Goal: Find specific page/section: Find specific page/section

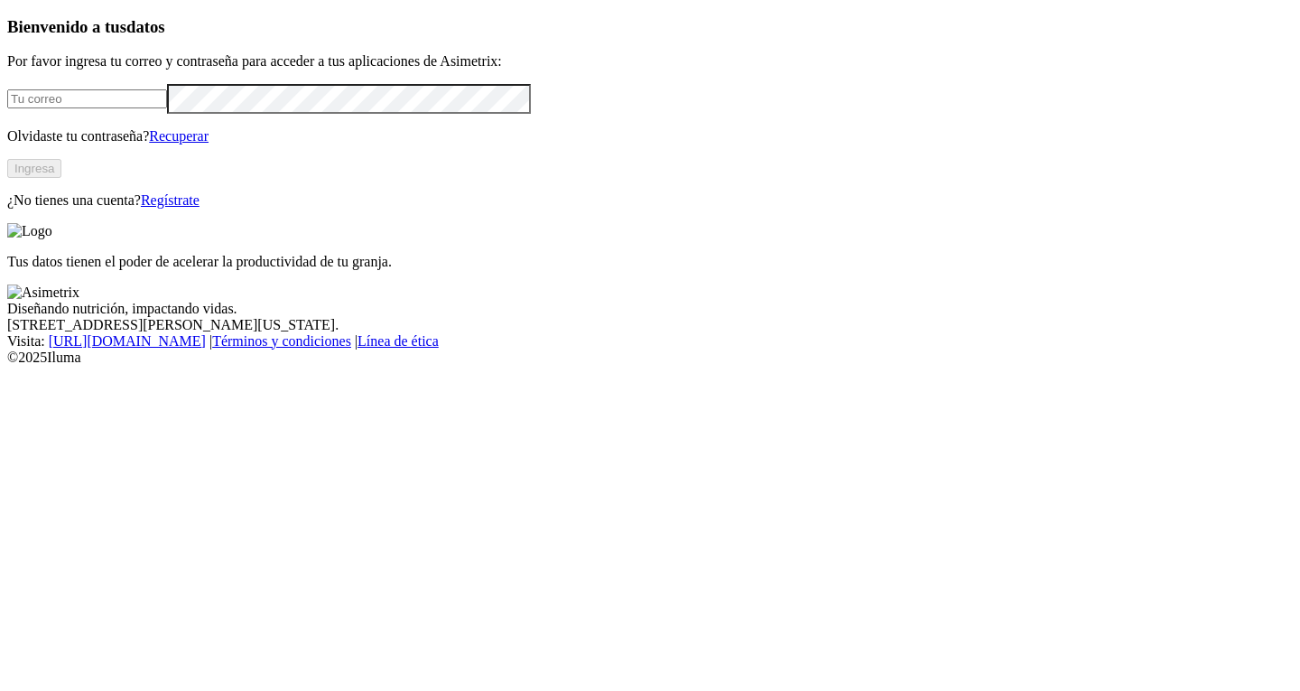
type input "[EMAIL_ADDRESS][DOMAIN_NAME]"
click at [61, 178] on button "Ingresa" at bounding box center [34, 168] width 54 height 19
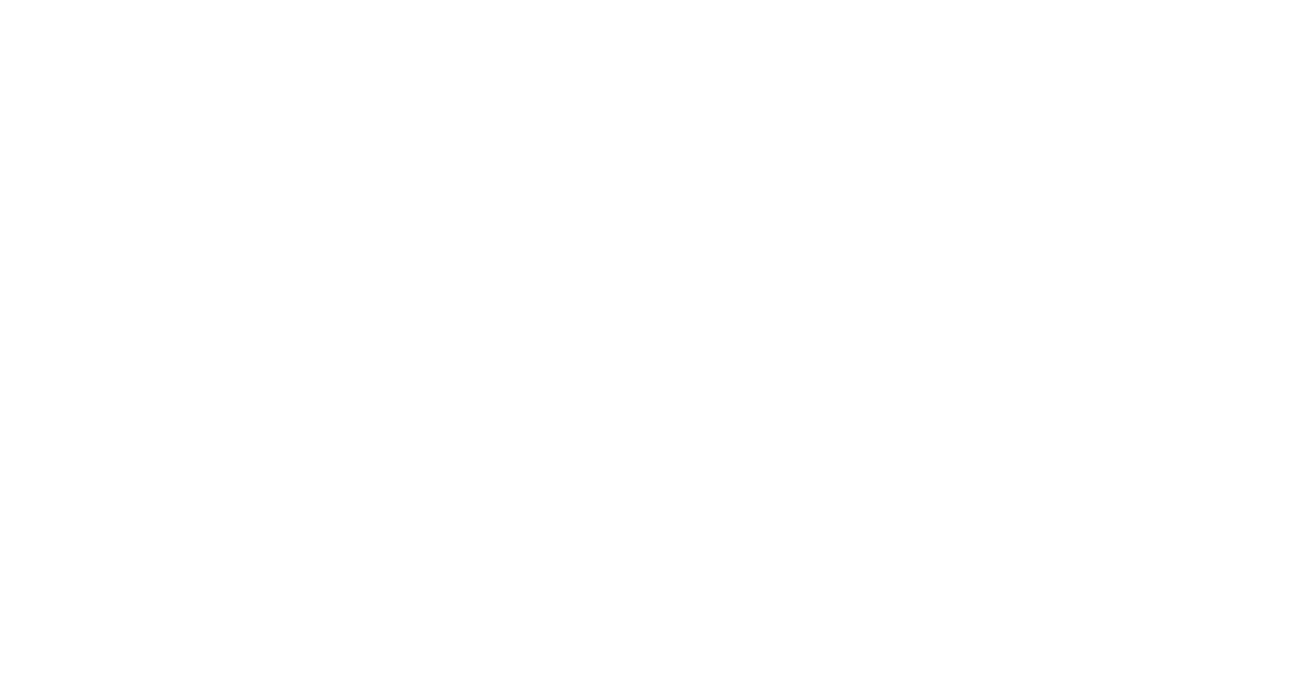
drag, startPoint x: 1081, startPoint y: 78, endPoint x: 1082, endPoint y: 67, distance: 11.0
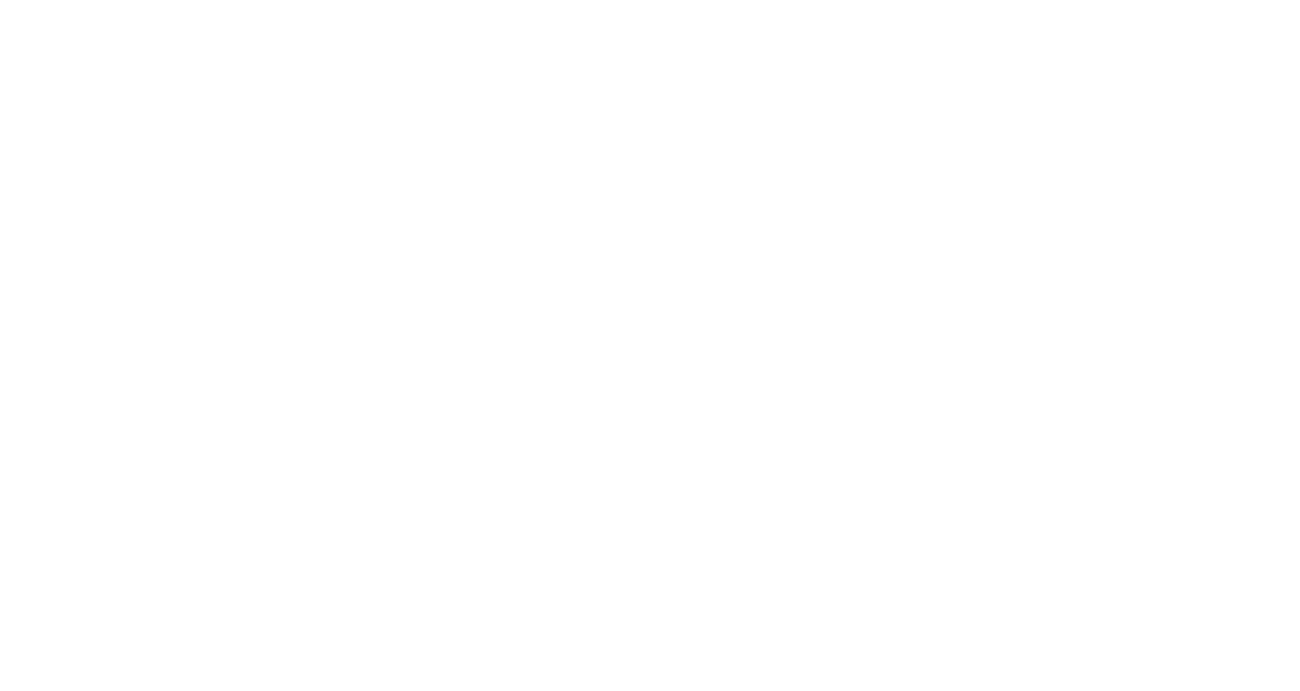
drag, startPoint x: 866, startPoint y: 75, endPoint x: 1013, endPoint y: 53, distance: 148.7
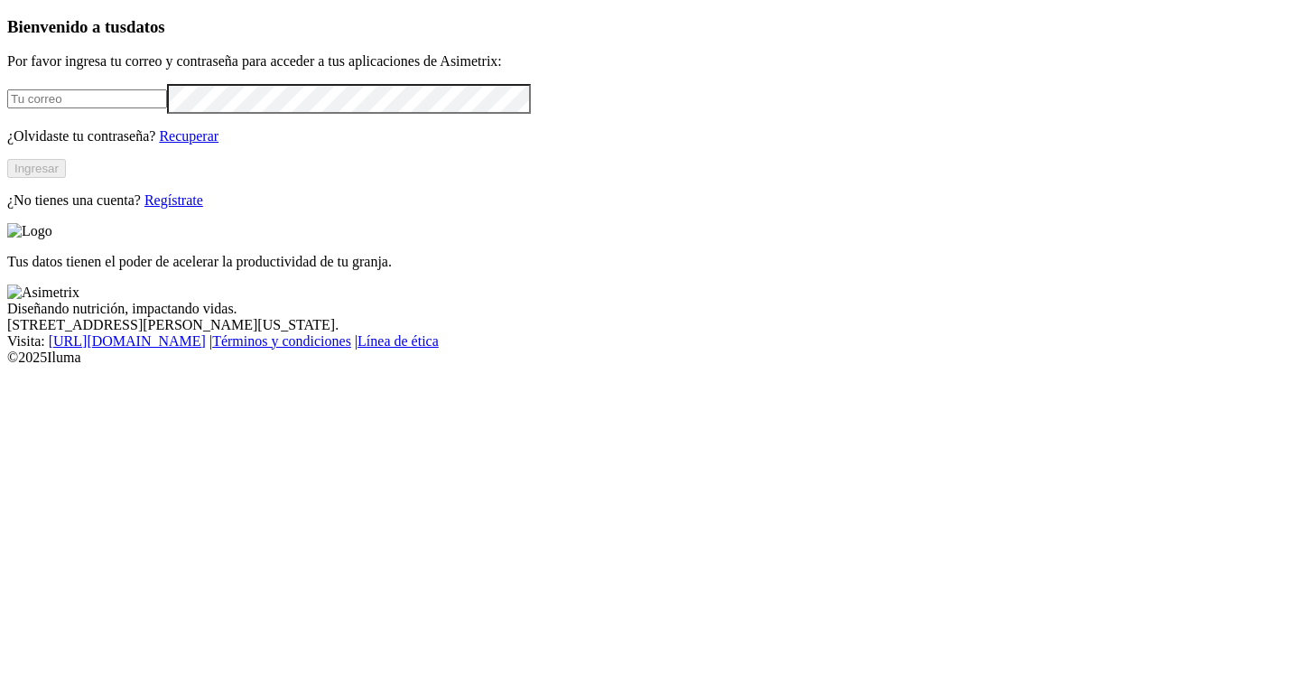
type input "[EMAIL_ADDRESS][DOMAIN_NAME]"
click at [66, 178] on button "Ingresar" at bounding box center [36, 168] width 59 height 19
